Goal: Task Accomplishment & Management: Manage account settings

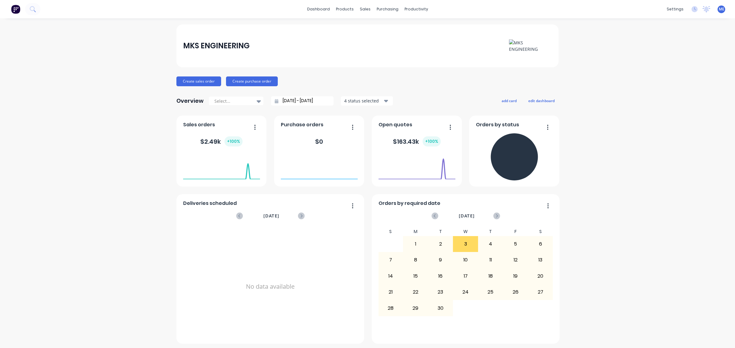
click at [303, 85] on div "Create sales order Create purchase order" at bounding box center [367, 82] width 382 height 10
click at [78, 85] on div "MKS ENGINEERING Create sales order Create purchase order Overview Select... 01/…" at bounding box center [367, 262] width 735 height 477
drag, startPoint x: 116, startPoint y: 130, endPoint x: 292, endPoint y: 0, distance: 218.1
click at [116, 130] on div "MKS ENGINEERING Create sales order Create purchase order Overview Select... 01/…" at bounding box center [367, 262] width 735 height 477
click at [372, 68] on div "MKS ENGINEERING Create sales order Create purchase order Overview Select... 01/…" at bounding box center [367, 262] width 382 height 477
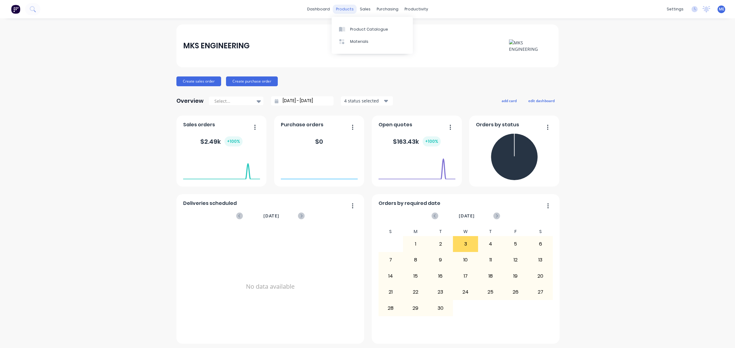
click at [343, 13] on div "products" at bounding box center [345, 9] width 24 height 9
click at [370, 42] on link "Materials" at bounding box center [372, 42] width 81 height 12
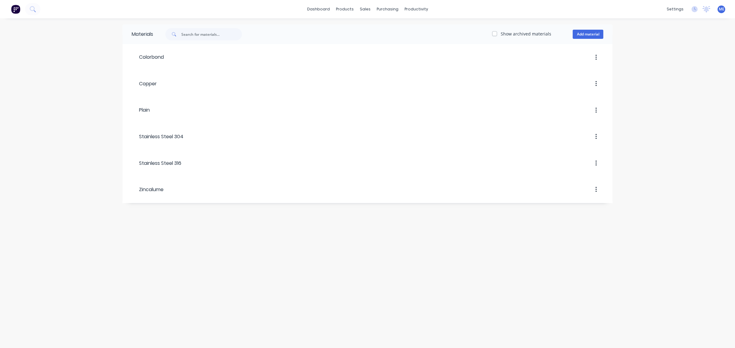
click at [594, 28] on div "Show archived materials Add material" at bounding box center [382, 34] width 459 height 12
click at [370, 31] on div "Product Catalogue" at bounding box center [372, 30] width 38 height 6
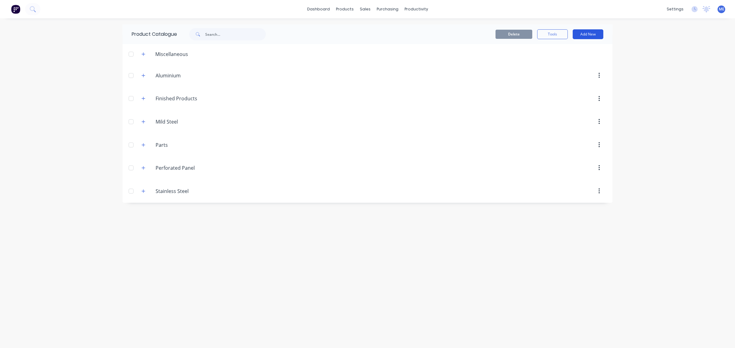
click at [592, 34] on button "Add New" at bounding box center [588, 34] width 31 height 10
click at [573, 64] on div "Product" at bounding box center [574, 62] width 47 height 9
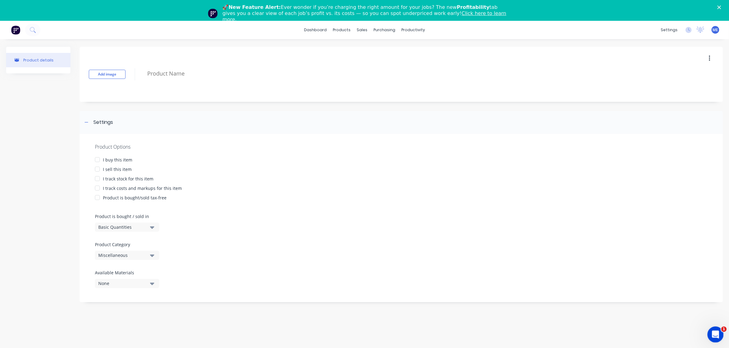
click at [719, 335] on div "Open Intercom Messenger" at bounding box center [715, 334] width 20 height 20
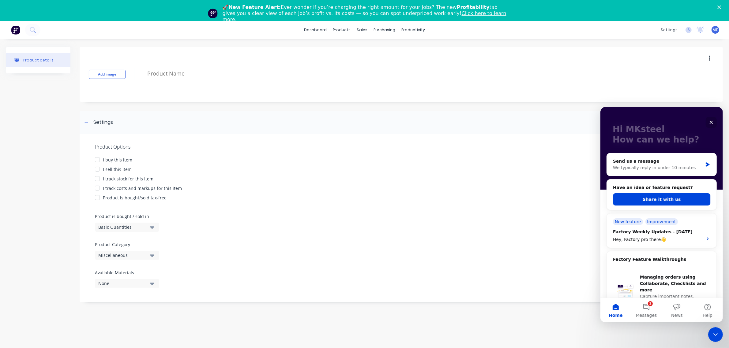
scroll to position [38, 0]
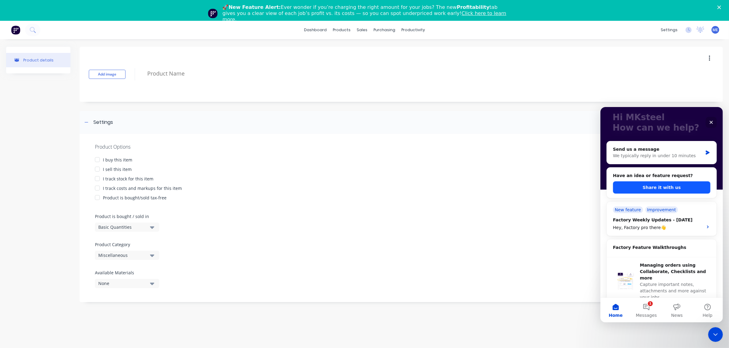
click at [660, 184] on button "Share it with us" at bounding box center [661, 187] width 97 height 12
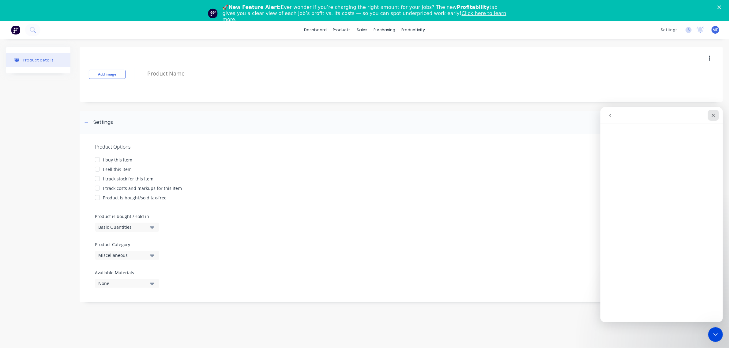
click at [712, 115] on icon "Close" at bounding box center [713, 115] width 5 height 5
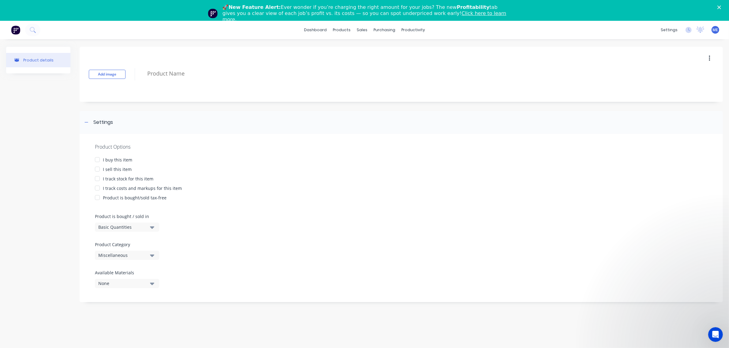
scroll to position [0, 0]
click at [466, 88] on div "Add image" at bounding box center [401, 74] width 643 height 55
click at [432, 51] on link "Workflow" at bounding box center [437, 50] width 81 height 12
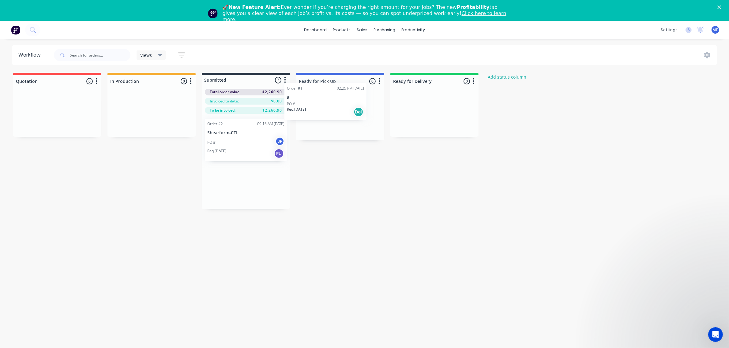
drag, startPoint x: 247, startPoint y: 145, endPoint x: 331, endPoint y: 108, distance: 91.9
click at [331, 108] on div "Quotation 0 Status colour #FF4949 hex #FF4949 Save Cancel Notifications Email S…" at bounding box center [328, 141] width 666 height 136
drag, startPoint x: 341, startPoint y: 117, endPoint x: 430, endPoint y: 112, distance: 89.5
click at [430, 112] on div "Quotation 0 Status colour #FF4949 hex #FF4949 Save Cancel Notifications Email S…" at bounding box center [328, 119] width 666 height 93
click at [317, 111] on div "Quotation 0 Status colour #FF4949 hex #FF4949 Save Cancel Notifications Email S…" at bounding box center [328, 119] width 666 height 93
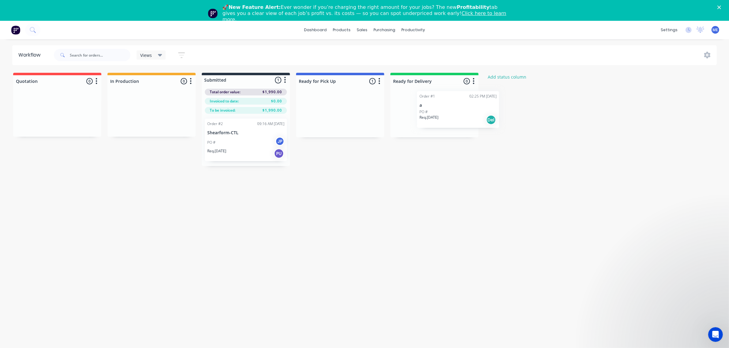
drag, startPoint x: 317, startPoint y: 111, endPoint x: 437, endPoint y: 106, distance: 120.1
click at [437, 106] on div "Quotation 0 Status colour #FF4949 hex #FF4949 Save Cancel Notifications Email S…" at bounding box center [328, 119] width 666 height 93
click at [458, 112] on p "a" at bounding box center [434, 109] width 77 height 5
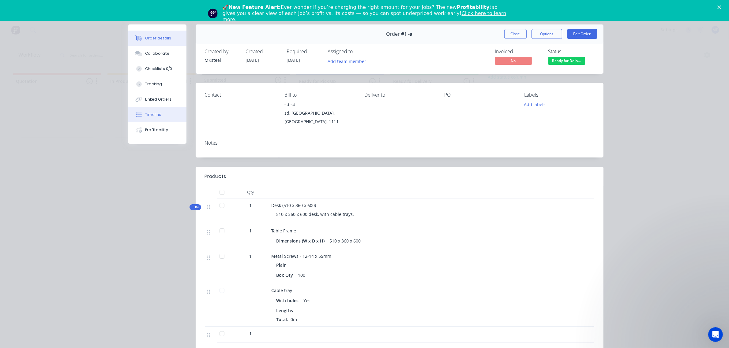
click at [152, 113] on div "Timeline" at bounding box center [153, 115] width 16 height 6
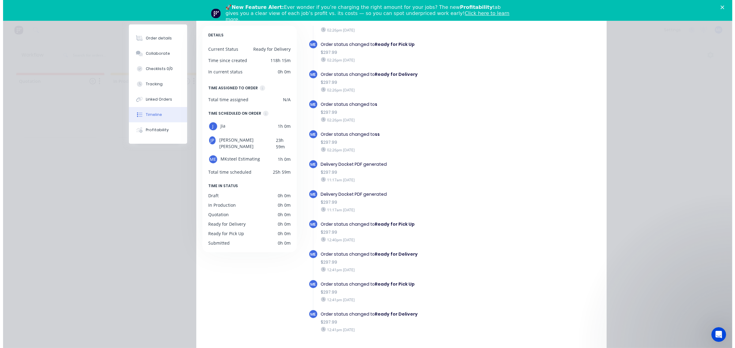
scroll to position [78, 0]
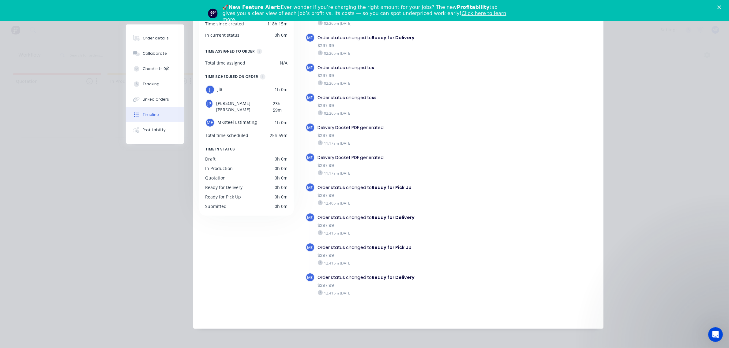
drag, startPoint x: 316, startPoint y: 235, endPoint x: 361, endPoint y: 235, distance: 45.0
click at [361, 235] on div "12:41pm [DATE]" at bounding box center [408, 234] width 180 height 6
click at [410, 342] on div "Order details Collaborate Checklists 0/0 Tracking Linked Orders Timeline Profit…" at bounding box center [364, 174] width 729 height 348
click at [725, 4] on div "🚀 New Feature Alert: Ever wonder if you’re charging the right amount for your j…" at bounding box center [364, 13] width 729 height 22
click at [721, 8] on polygon "Close" at bounding box center [719, 8] width 4 height 4
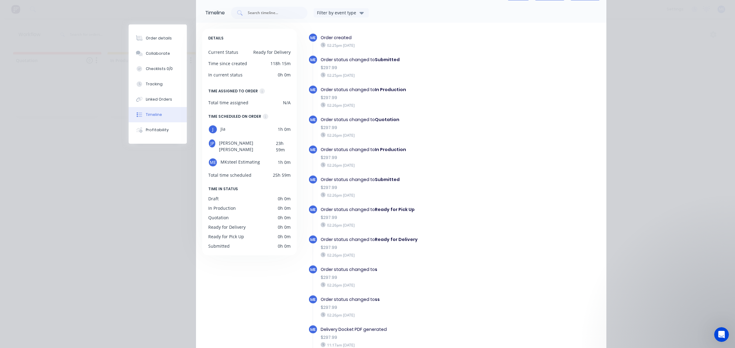
scroll to position [0, 0]
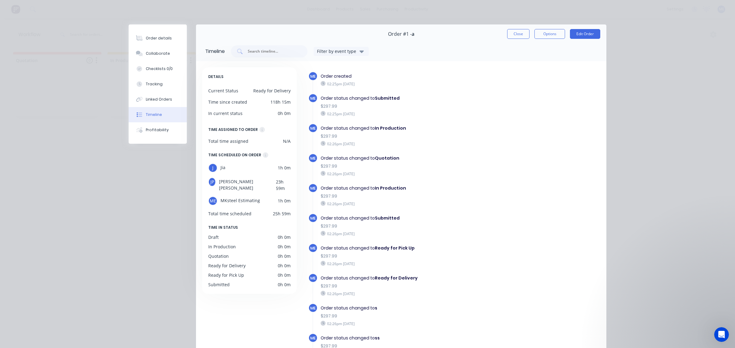
drag, startPoint x: 519, startPoint y: 37, endPoint x: 513, endPoint y: 40, distance: 6.9
click at [519, 36] on button "Close" at bounding box center [518, 34] width 22 height 10
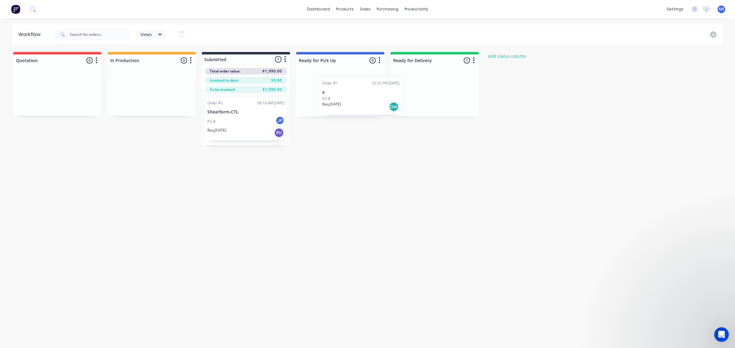
drag, startPoint x: 418, startPoint y: 98, endPoint x: 343, endPoint y: 101, distance: 75.4
click at [343, 101] on div "Quotation 0 Status colour #FF4949 hex #FF4949 Save Cancel Notifications Email S…" at bounding box center [328, 98] width 666 height 93
click at [385, 27] on icon at bounding box center [383, 30] width 6 height 6
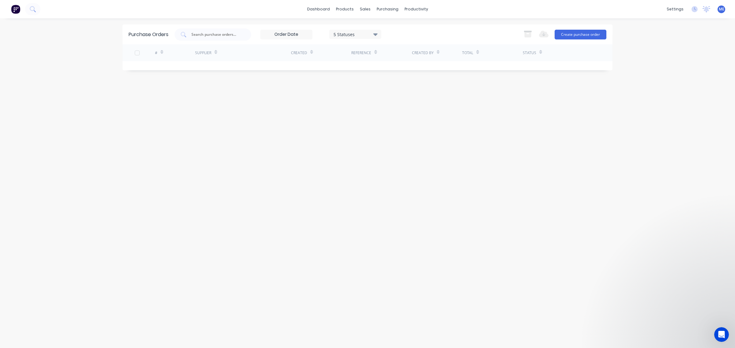
click at [499, 111] on div "Purchase Orders 5 Statuses 5 Statuses Export to Excel (XLSX) Create purchase or…" at bounding box center [367, 183] width 490 height 318
click at [596, 31] on button "Create purchase order" at bounding box center [581, 35] width 52 height 10
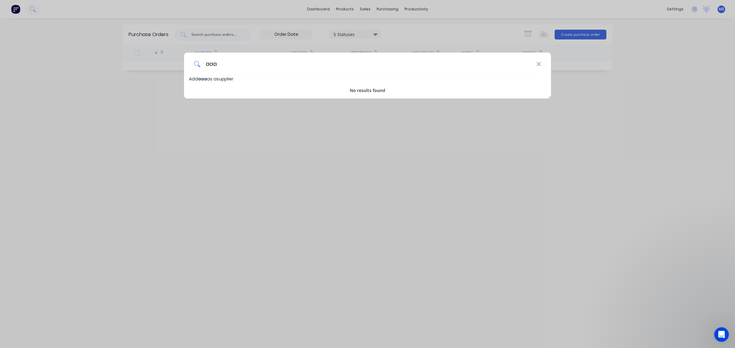
type input "aaa"
click at [234, 85] on div "Add aaa as a supplier No results found" at bounding box center [367, 85] width 367 height 18
click at [214, 77] on span "Add aaa as a supplier" at bounding box center [211, 79] width 44 height 6
select select "AU"
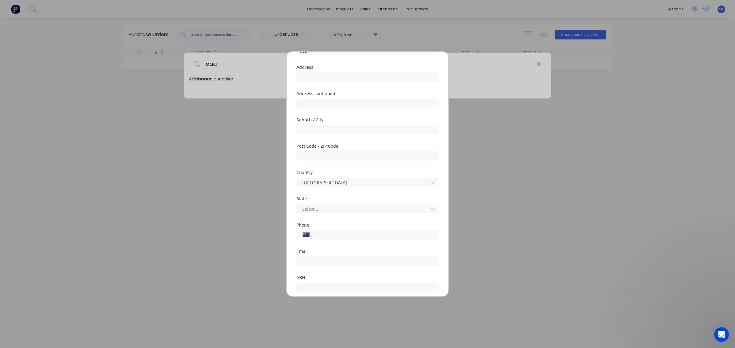
scroll to position [80, 0]
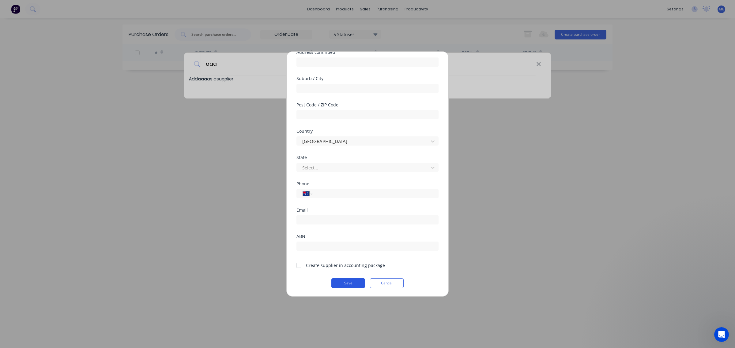
click at [352, 285] on button "Save" at bounding box center [348, 284] width 34 height 10
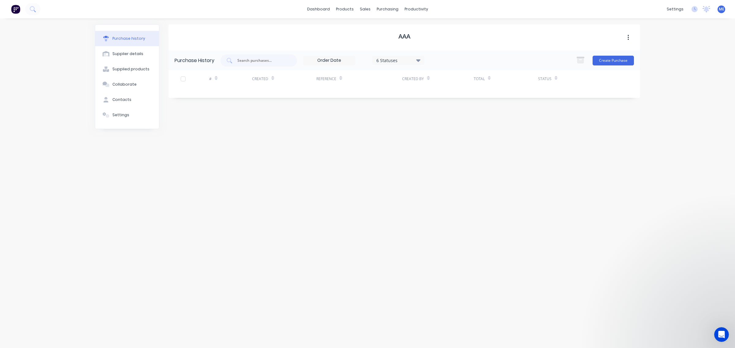
click at [461, 148] on div "aaa Purchase History 6 Statuses 6 Statuses Create Purchase # Created Reference …" at bounding box center [404, 180] width 472 height 312
click at [382, 31] on div "Sales Orders" at bounding box center [387, 30] width 25 height 6
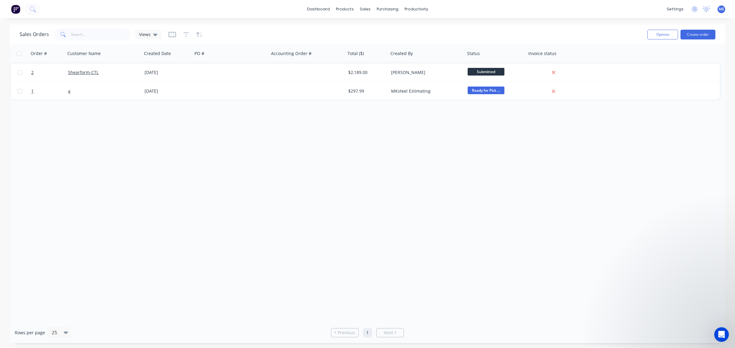
click at [667, 45] on div "Order # Customer Name Created Date PO # Accounting Order # Total ($) Created By…" at bounding box center [365, 53] width 711 height 18
click at [487, 30] on div "Sales Orders Views" at bounding box center [331, 34] width 623 height 15
click at [374, 40] on link "Customers" at bounding box center [397, 42] width 81 height 12
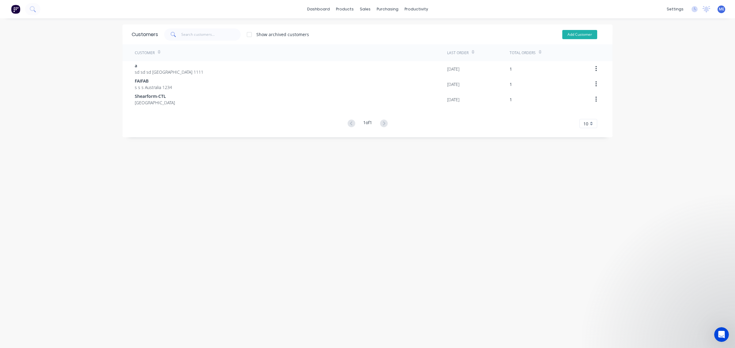
click at [584, 35] on button "Add Customer" at bounding box center [579, 34] width 35 height 9
select select "AU"
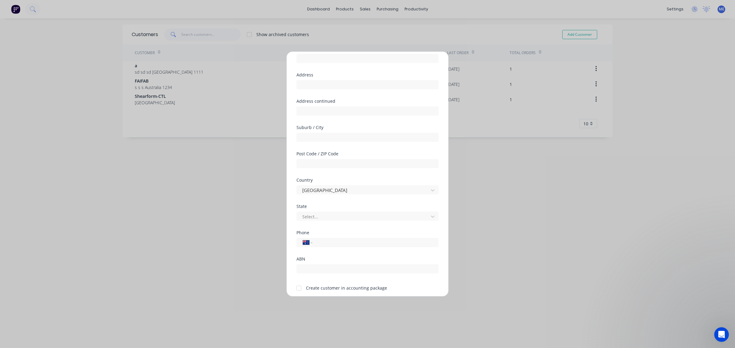
scroll to position [54, 0]
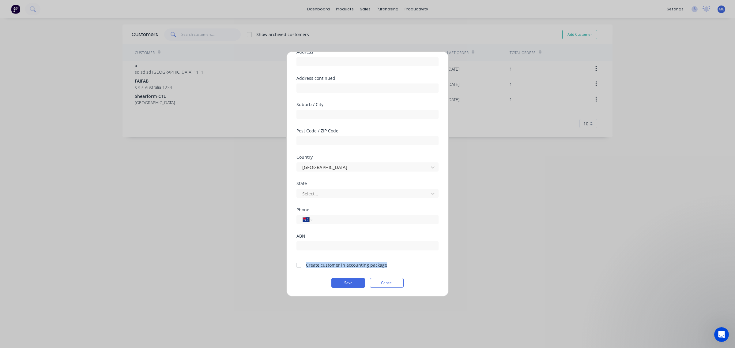
drag, startPoint x: 390, startPoint y: 266, endPoint x: 307, endPoint y: 267, distance: 83.0
click at [307, 267] on div "Create customer in accounting package" at bounding box center [367, 265] width 142 height 8
click at [295, 264] on div at bounding box center [299, 265] width 12 height 12
drag, startPoint x: 329, startPoint y: 262, endPoint x: 354, endPoint y: 262, distance: 24.5
click at [354, 262] on div "Create customer in accounting package" at bounding box center [346, 265] width 81 height 6
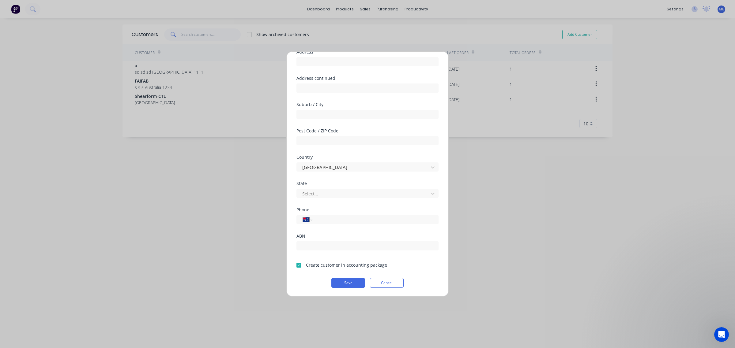
click at [391, 203] on div "State Select..." at bounding box center [367, 195] width 142 height 26
click at [398, 285] on button "Cancel" at bounding box center [387, 283] width 34 height 10
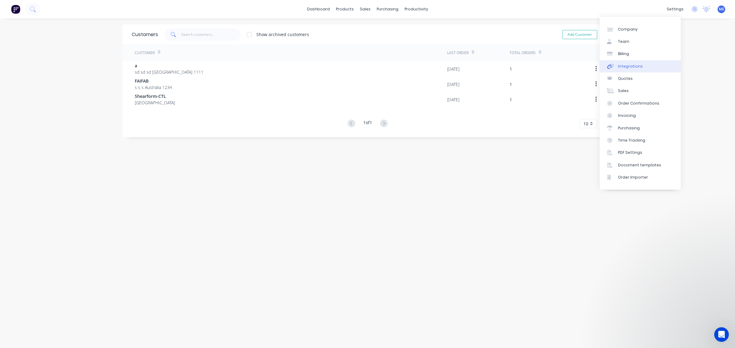
drag, startPoint x: 652, startPoint y: 65, endPoint x: 655, endPoint y: 64, distance: 3.1
click at [652, 65] on link "Integrations" at bounding box center [640, 66] width 81 height 12
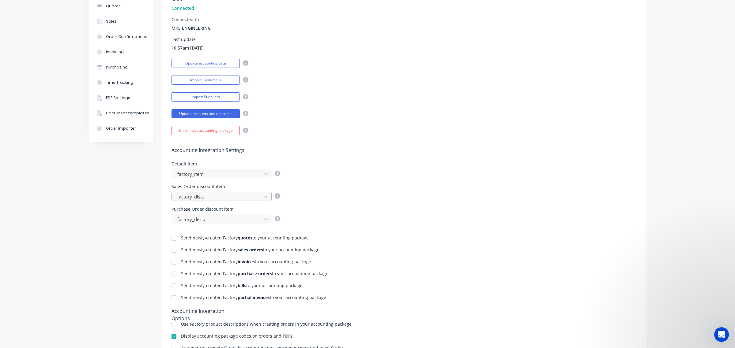
scroll to position [170, 0]
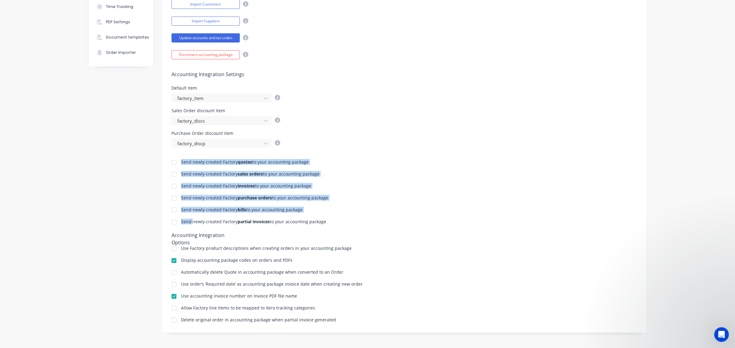
drag, startPoint x: 178, startPoint y: 163, endPoint x: 189, endPoint y: 222, distance: 60.4
click at [189, 222] on div "Send newly-created Factory quotes to your accounting package Send newly-created…" at bounding box center [404, 236] width 484 height 176
click at [189, 222] on div "Send newly-created Factory partial invoices to your accounting package" at bounding box center [253, 222] width 145 height 4
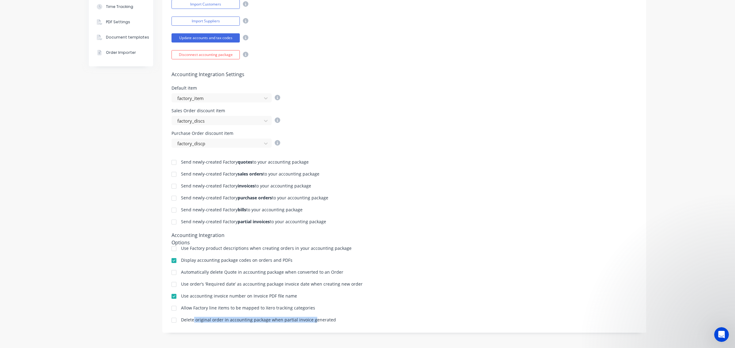
drag, startPoint x: 190, startPoint y: 322, endPoint x: 308, endPoint y: 323, distance: 117.6
click at [308, 323] on div "Delete original order in accounting package when partial invoice generated" at bounding box center [258, 321] width 155 height 6
drag, startPoint x: 331, startPoint y: 323, endPoint x: 273, endPoint y: 323, distance: 58.8
click at [273, 323] on div "Delete original order in accounting package when partial invoice generated" at bounding box center [403, 321] width 465 height 6
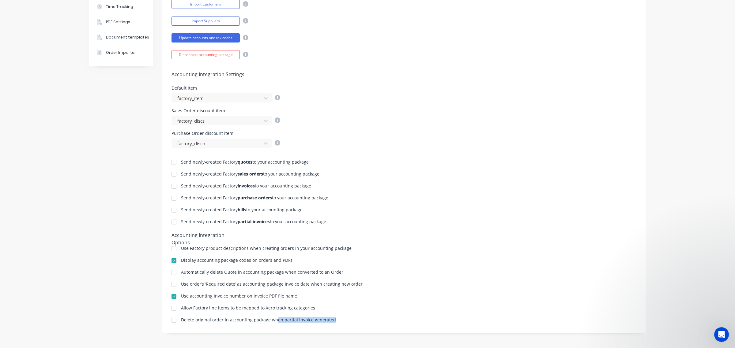
click at [273, 322] on div "Delete original order in accounting package when partial invoice generated" at bounding box center [258, 320] width 155 height 4
click at [393, 169] on div "Send newly-created Factory quotes to your accounting package Send newly-created…" at bounding box center [404, 236] width 484 height 176
drag, startPoint x: 380, startPoint y: 154, endPoint x: 731, endPoint y: 171, distance: 350.7
click at [494, 156] on div "Send newly-created Factory quotes to your accounting package Send newly-created…" at bounding box center [404, 236] width 484 height 176
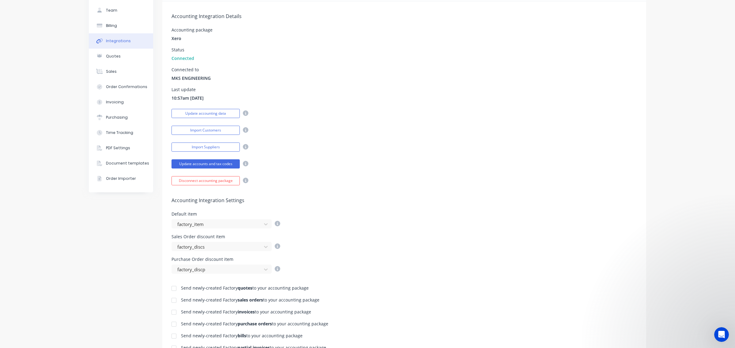
scroll to position [0, 0]
